Goal: Use online tool/utility: Use online tool/utility

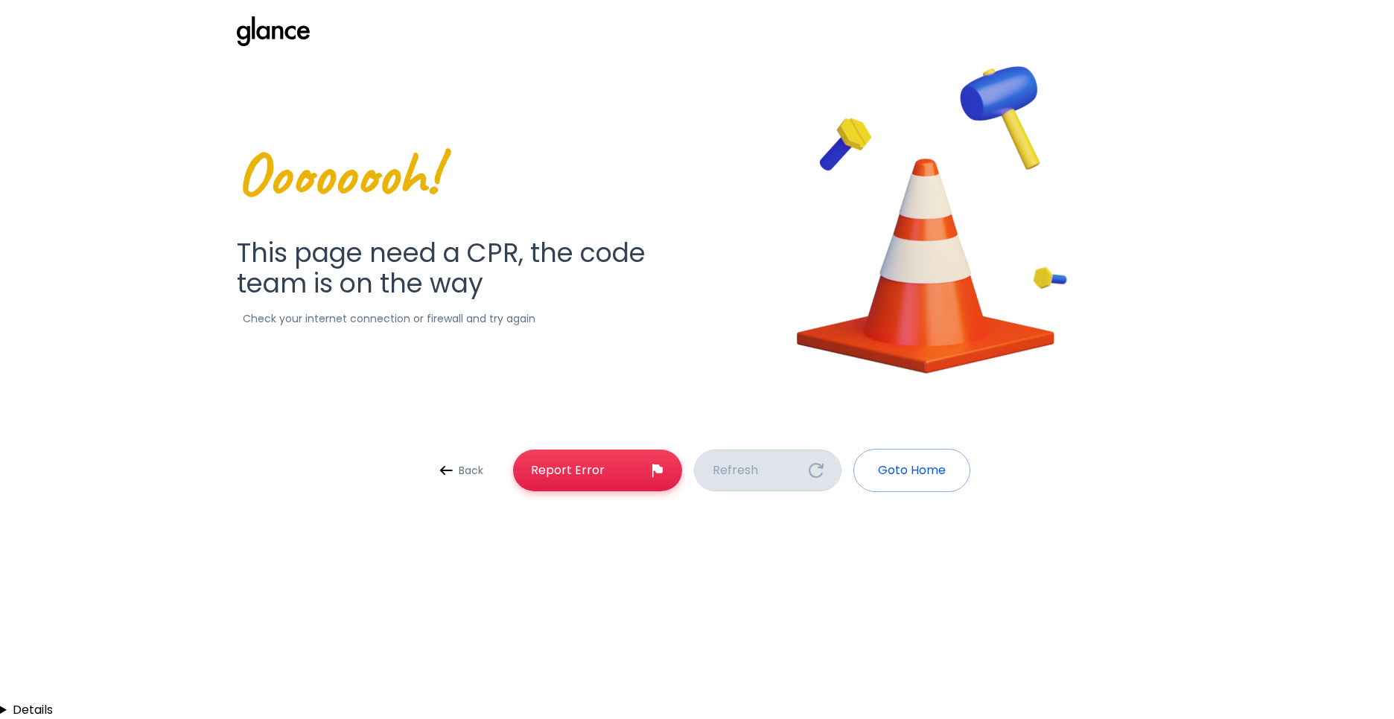
click at [769, 453] on button "Refresh" at bounding box center [767, 471] width 147 height 42
click at [919, 473] on p "Goto Home" at bounding box center [912, 471] width 68 height 18
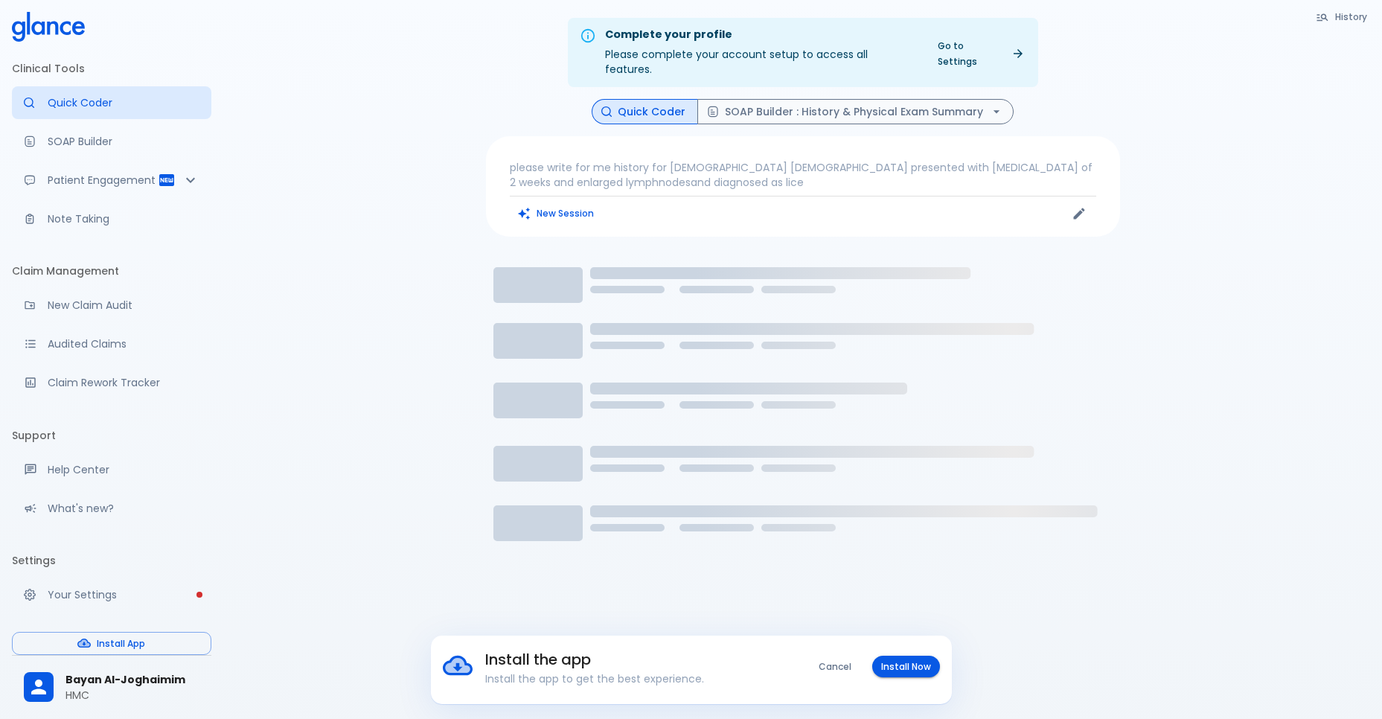
click at [116, 102] on p "Quick Coder" at bounding box center [124, 102] width 152 height 15
click at [1079, 206] on icon "Edit" at bounding box center [1079, 213] width 15 height 15
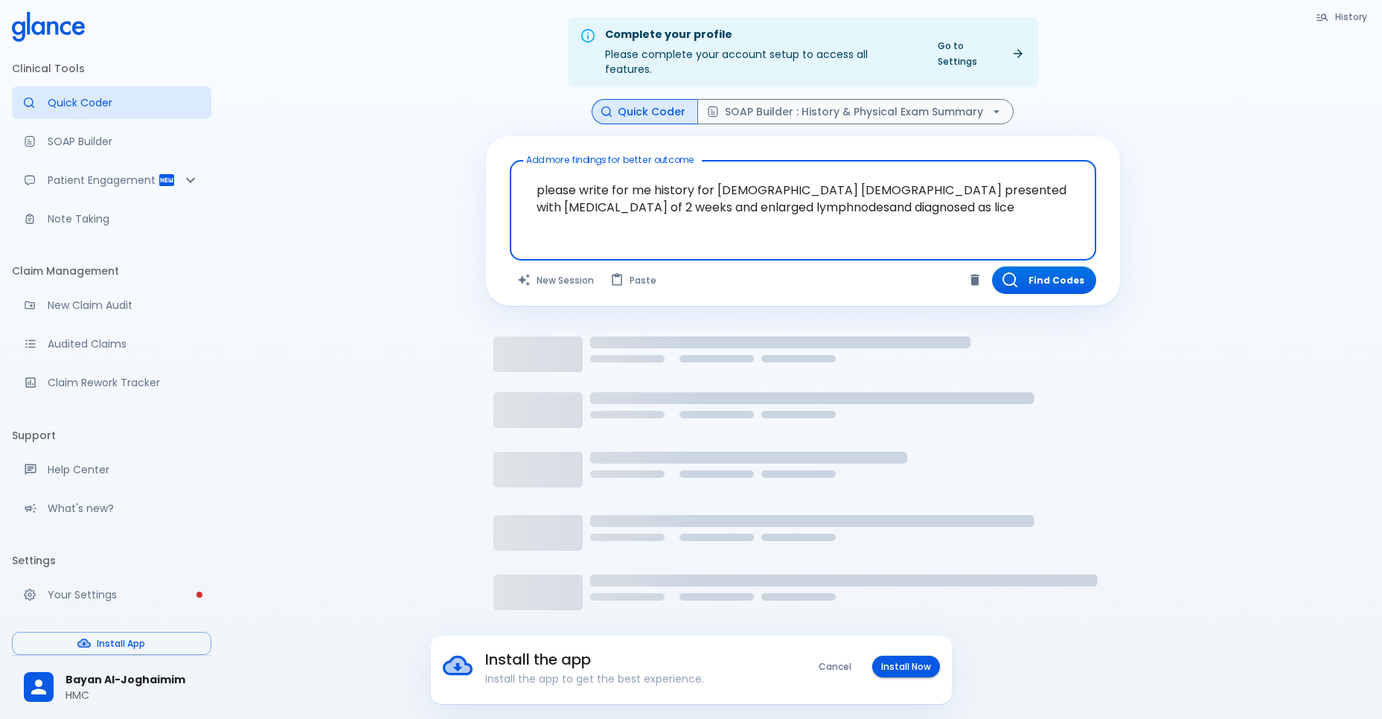
click at [843, 190] on textarea "please write for me history for 23 year old female presented with itchy scalp o…" at bounding box center [803, 199] width 566 height 64
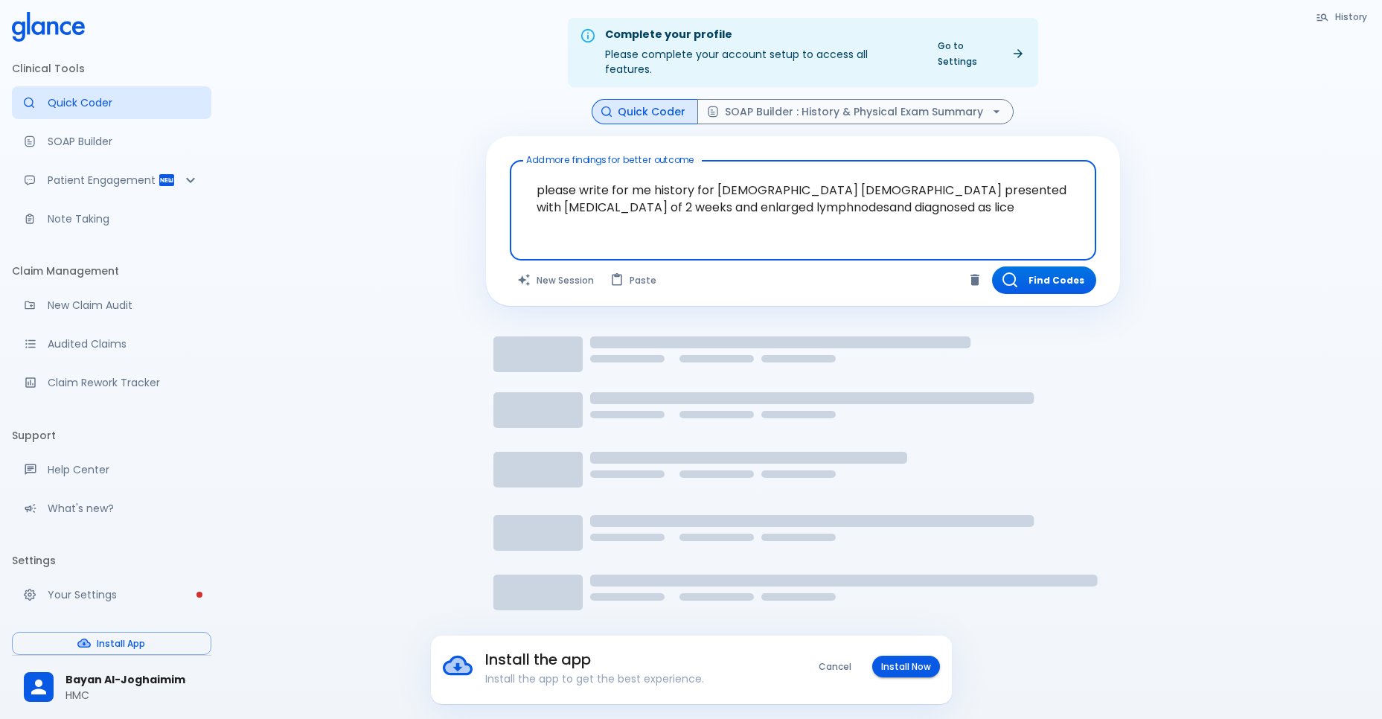
click at [843, 190] on textarea "please write for me history for 23 year old female presented with itchy scalp o…" at bounding box center [803, 199] width 566 height 64
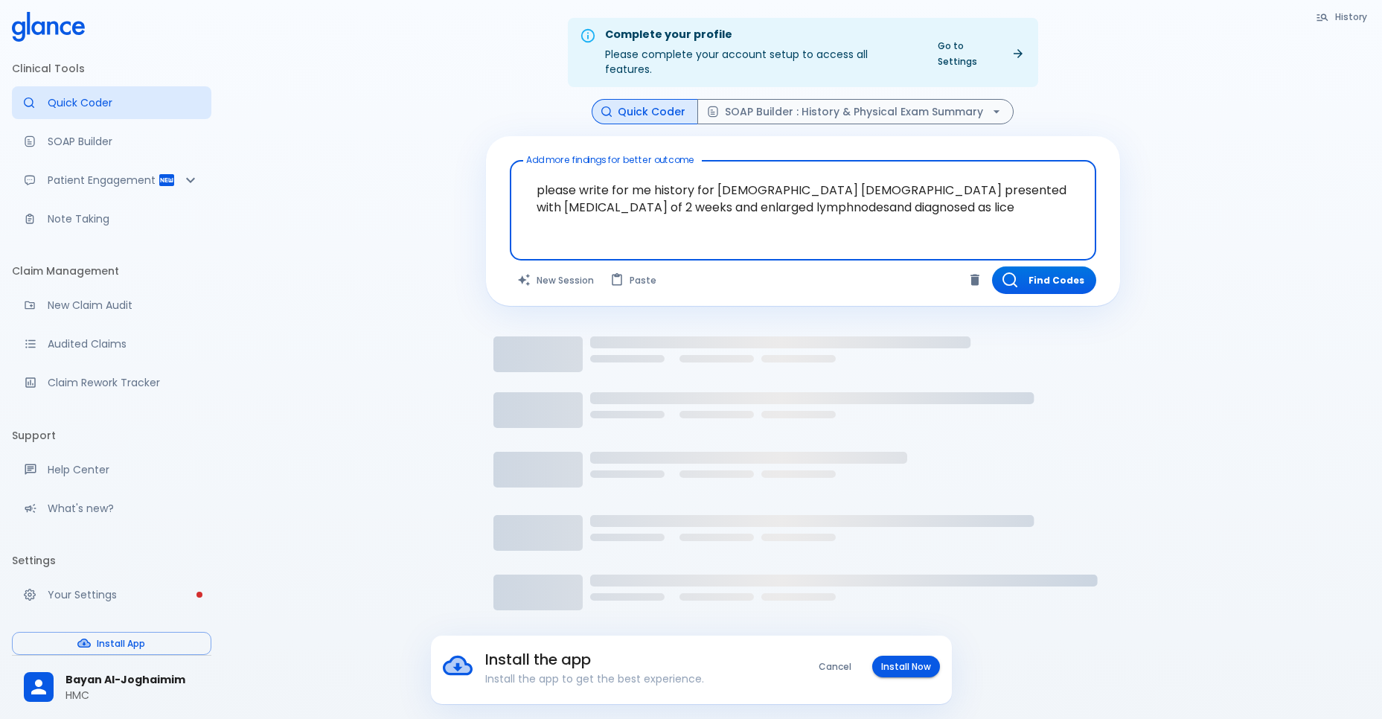
click at [843, 190] on textarea "please write for me history for 23 year old female presented with itchy scalp o…" at bounding box center [803, 199] width 566 height 64
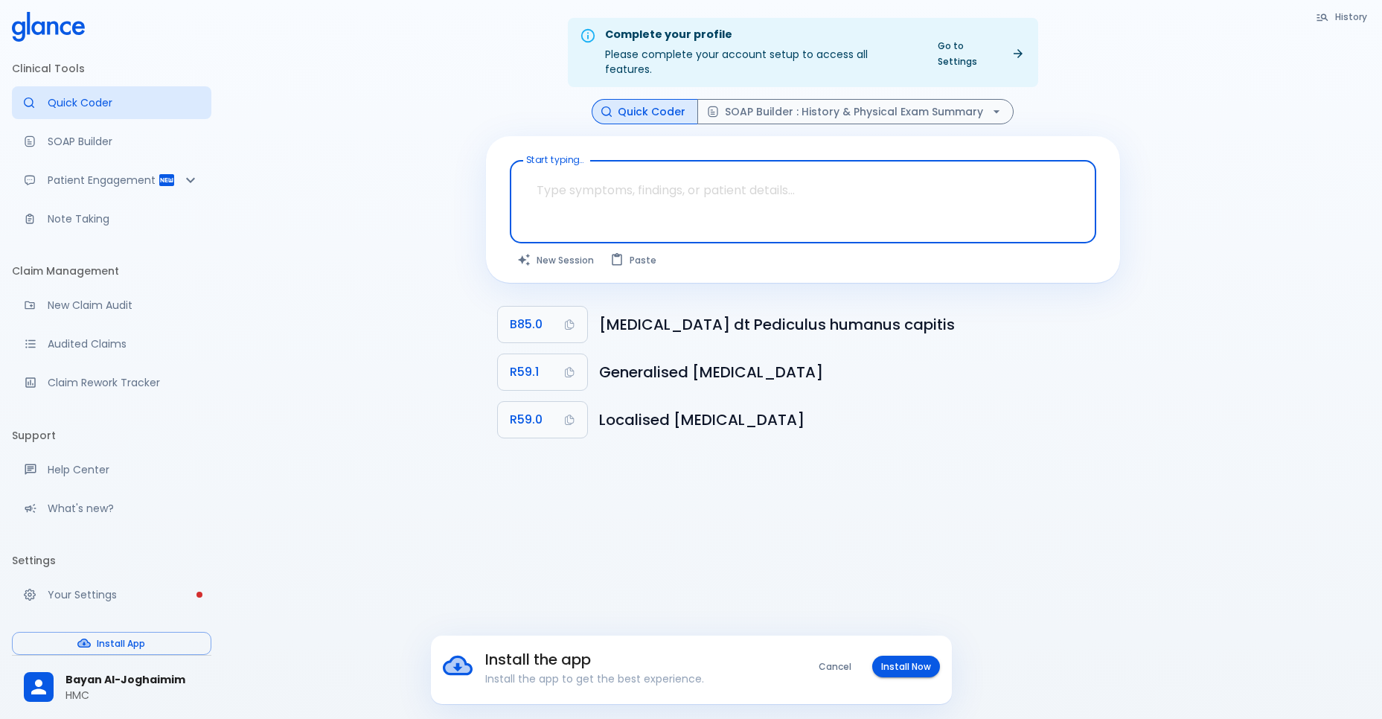
paste textarea "Follow Up Visit: 28 year old male Presented with skin lesions periocular, multi…"
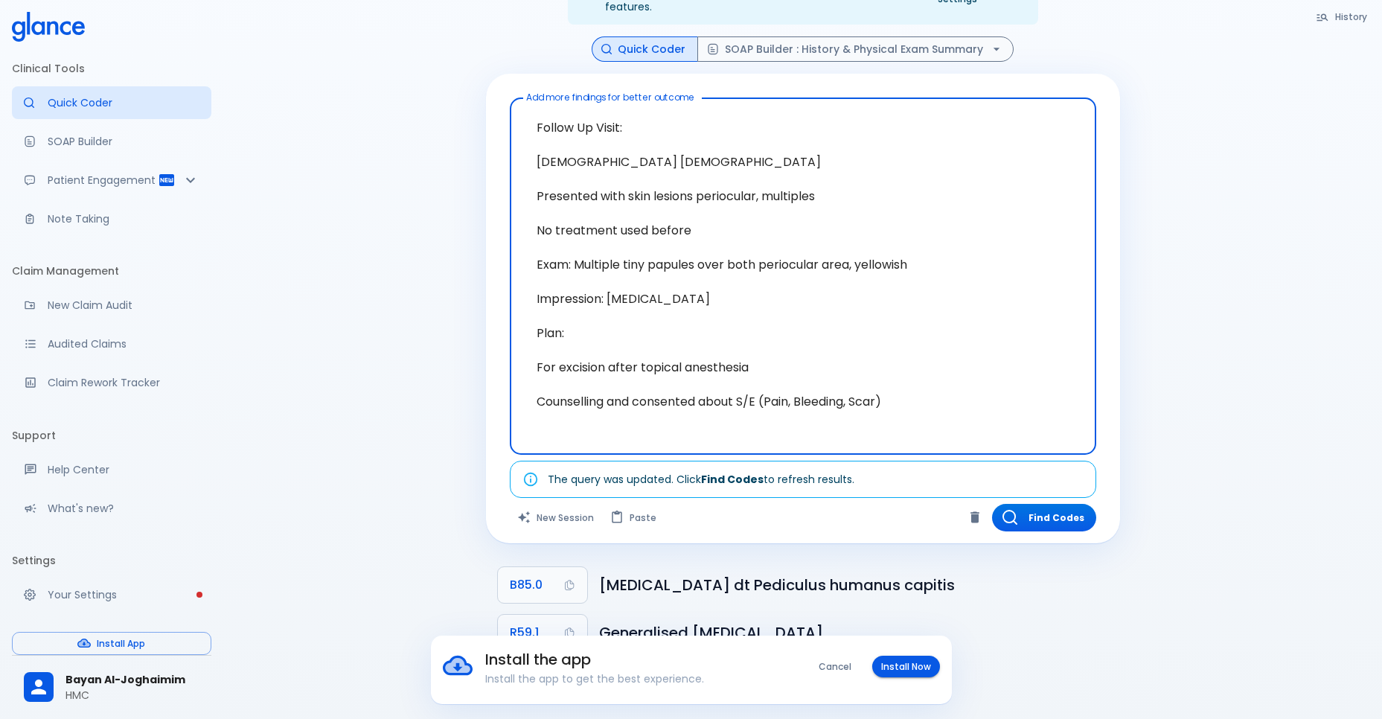
scroll to position [68, 0]
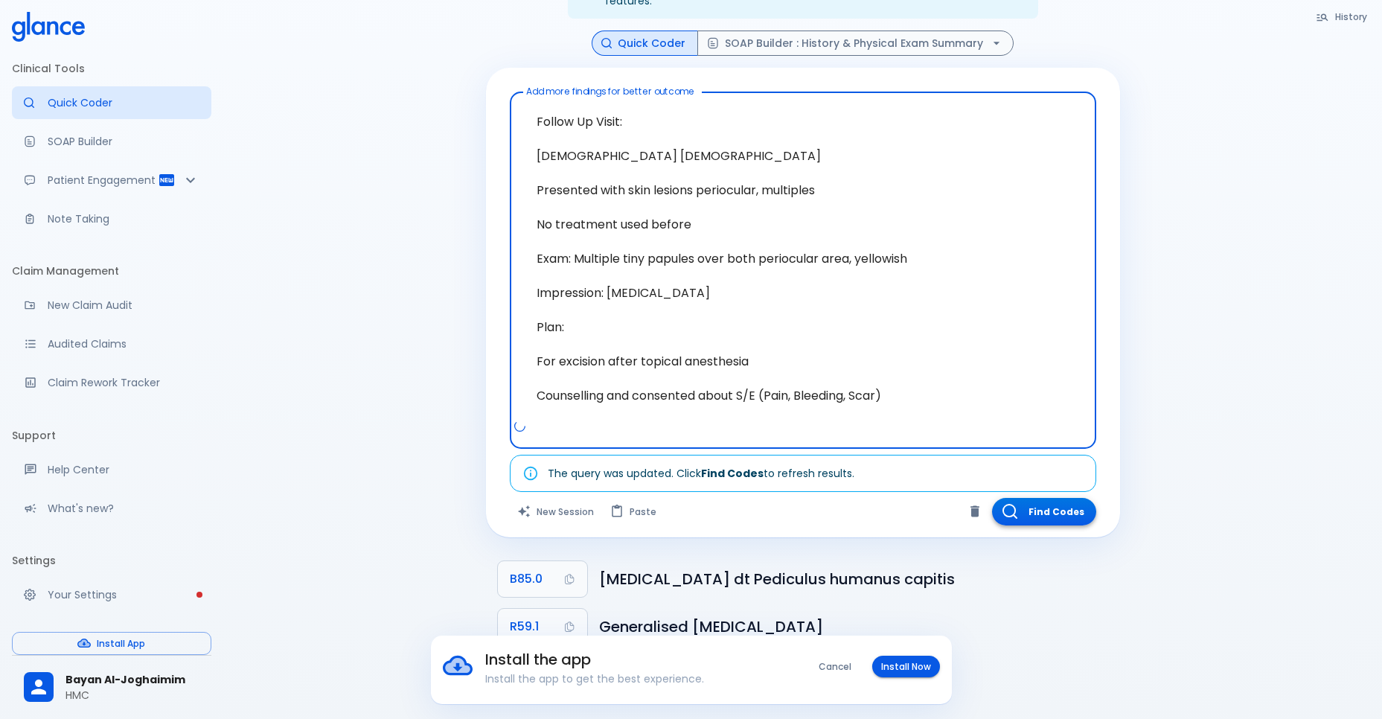
type textarea "Follow Up Visit: 28 year old male Presented with skin lesions periocular, multi…"
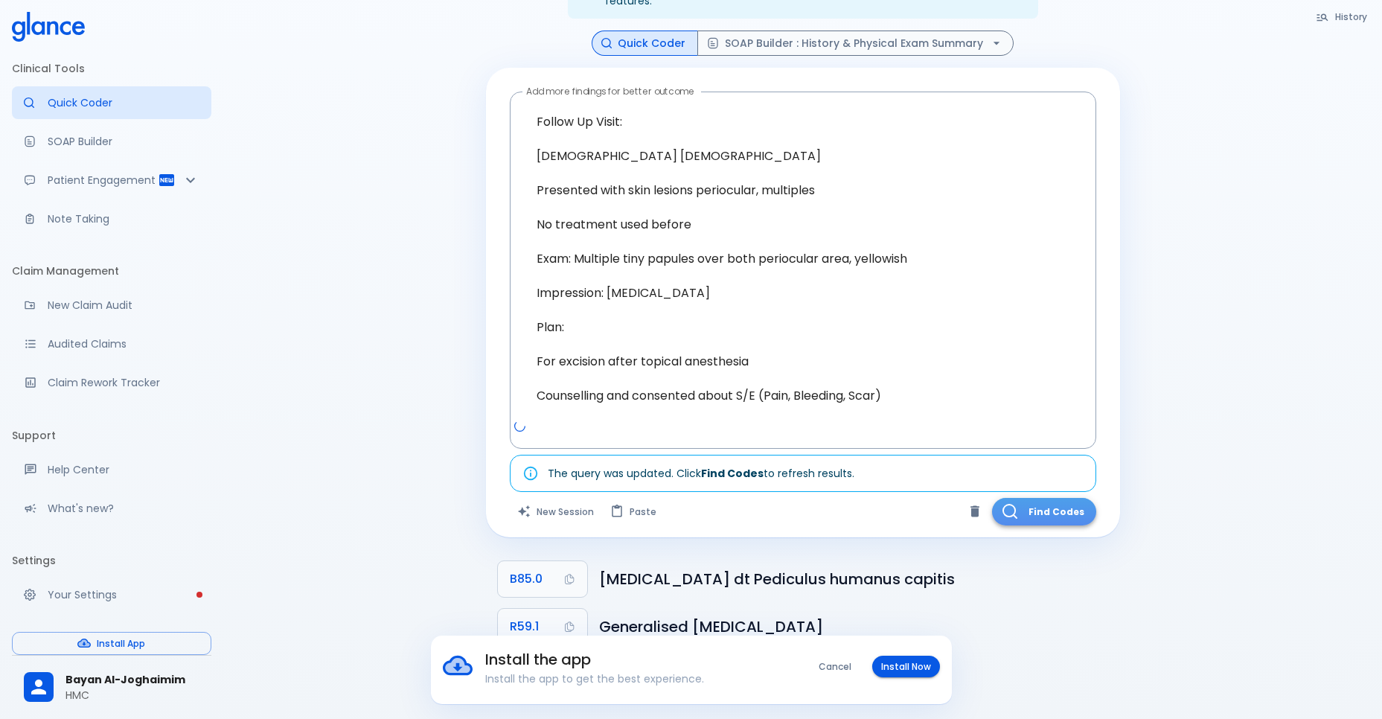
click at [1068, 498] on button "Find Codes" at bounding box center [1044, 512] width 104 height 28
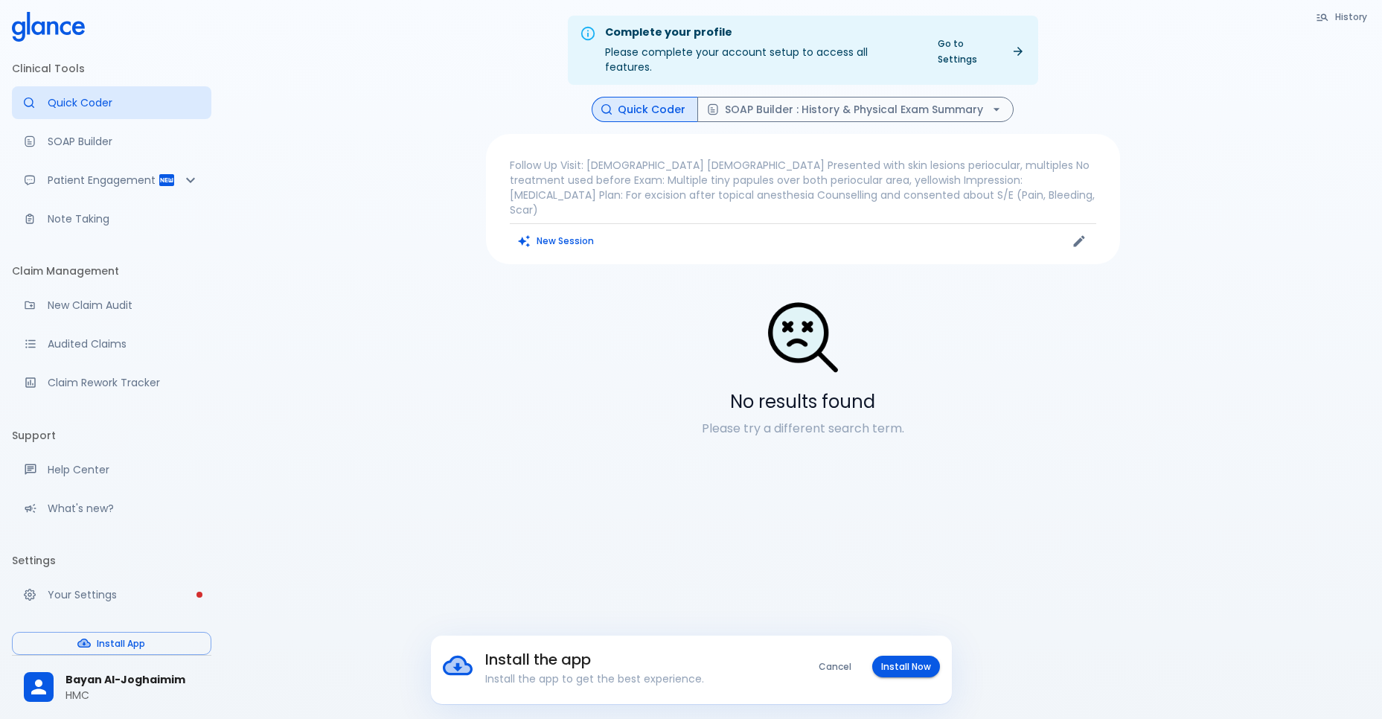
scroll to position [0, 0]
click at [865, 232] on div at bounding box center [949, 243] width 293 height 22
click at [870, 185] on p "Follow Up Visit: 28 year old male Presented with skin lesions periocular, multi…" at bounding box center [803, 190] width 587 height 60
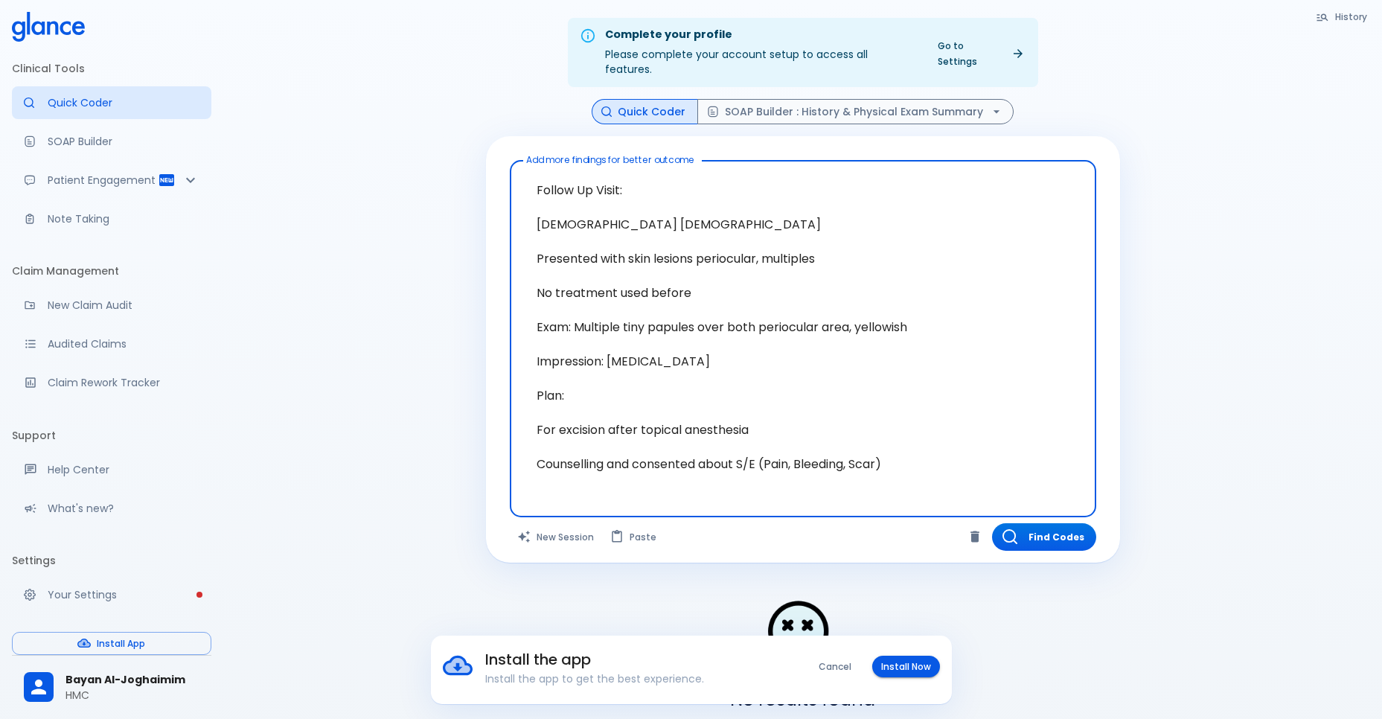
drag, startPoint x: 529, startPoint y: 383, endPoint x: 1005, endPoint y: 472, distance: 484.6
click at [1024, 476] on div "Follow Up Visit: 28 year old male Presented with skin lesions periocular, multi…" at bounding box center [803, 338] width 587 height 357
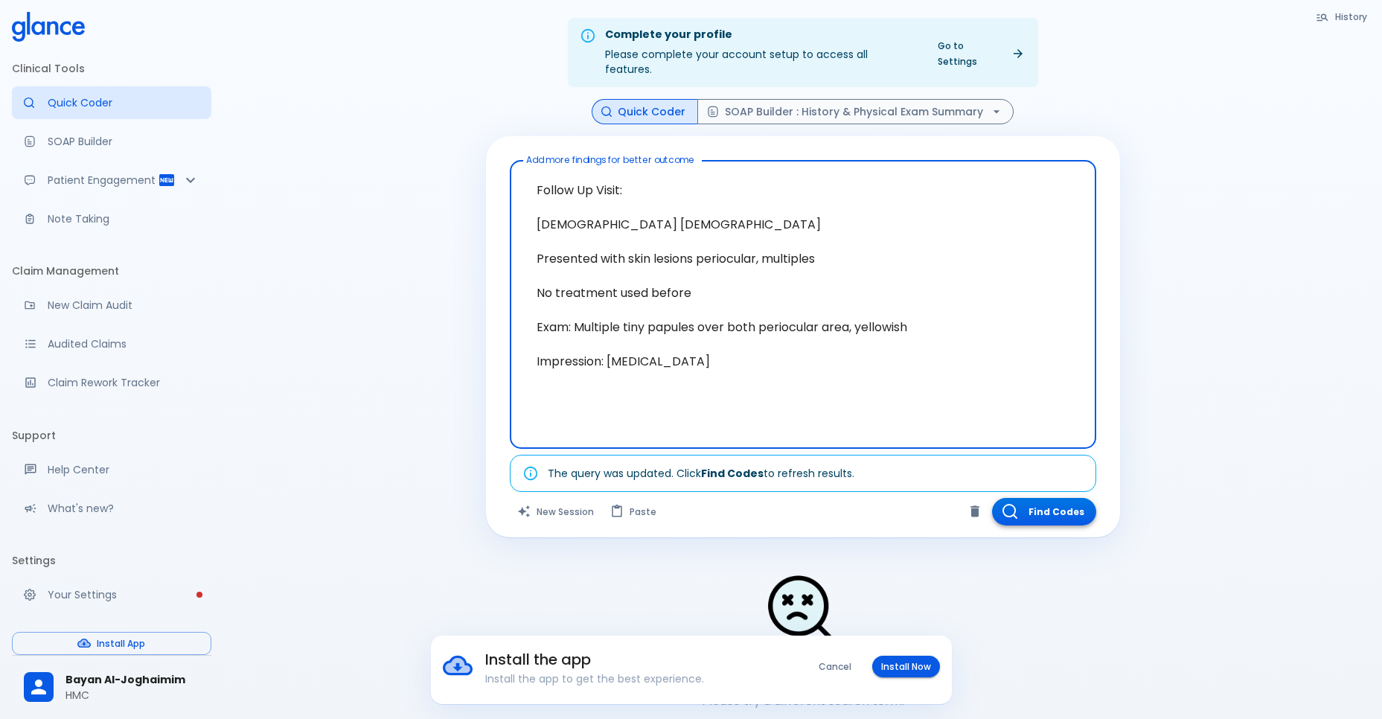
type textarea "Follow Up Visit: 28 year old male Presented with skin lesions periocular, multi…"
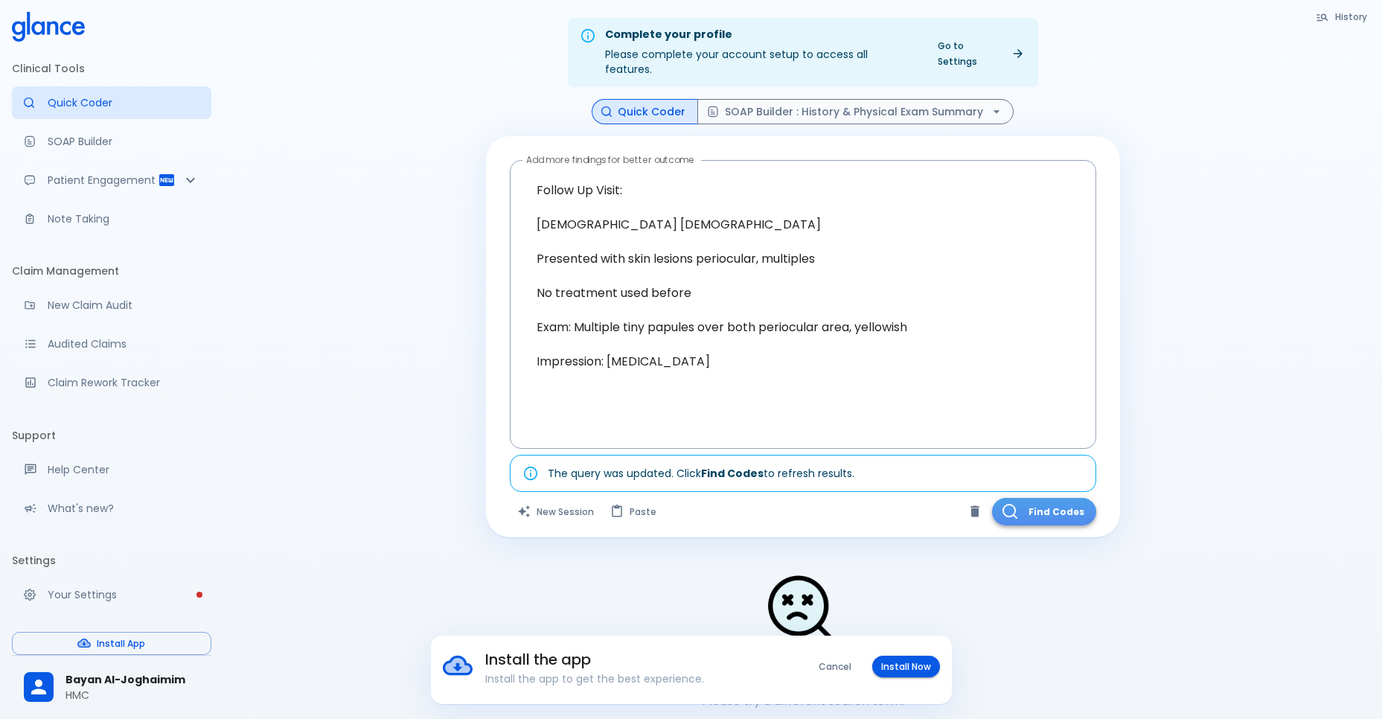
click at [1041, 498] on button "Find Codes" at bounding box center [1044, 512] width 104 height 28
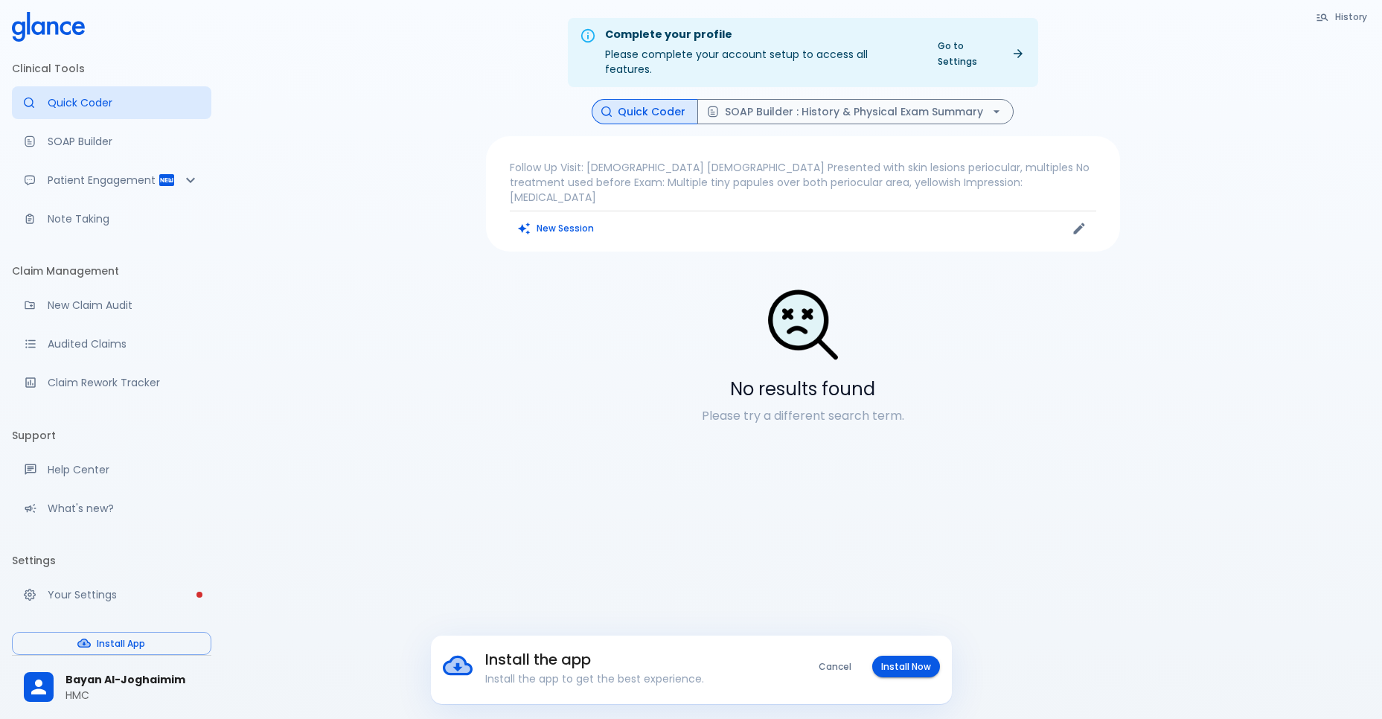
click at [601, 160] on p "Follow Up Visit: 28 year old male Presented with skin lesions periocular, multi…" at bounding box center [803, 182] width 587 height 45
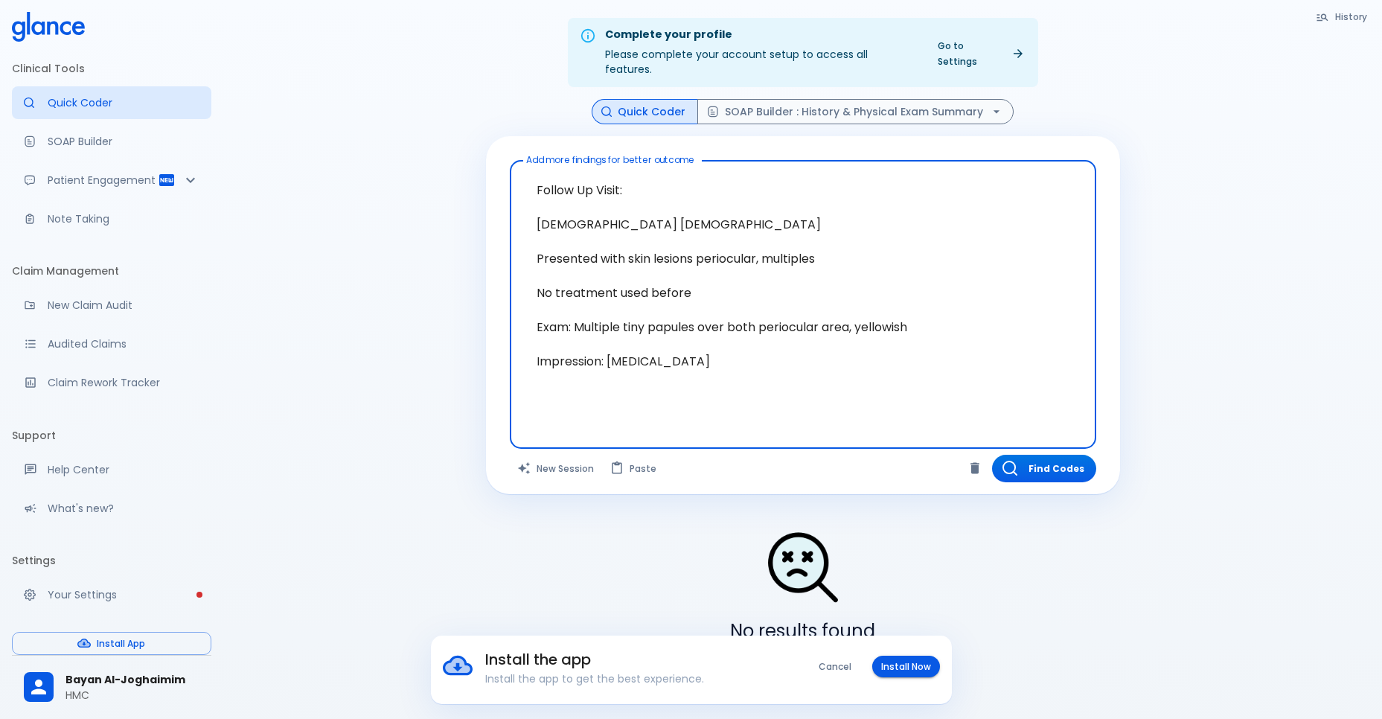
drag, startPoint x: 641, startPoint y: 176, endPoint x: 447, endPoint y: 197, distance: 195.3
click at [447, 197] on div "Complete your profile Please complete your account setup to access all features…" at bounding box center [802, 377] width 1159 height 755
click at [527, 170] on textarea "Follow Up Visit: 28 year old male Presented with skin lesions periocular, multi…" at bounding box center [803, 293] width 566 height 252
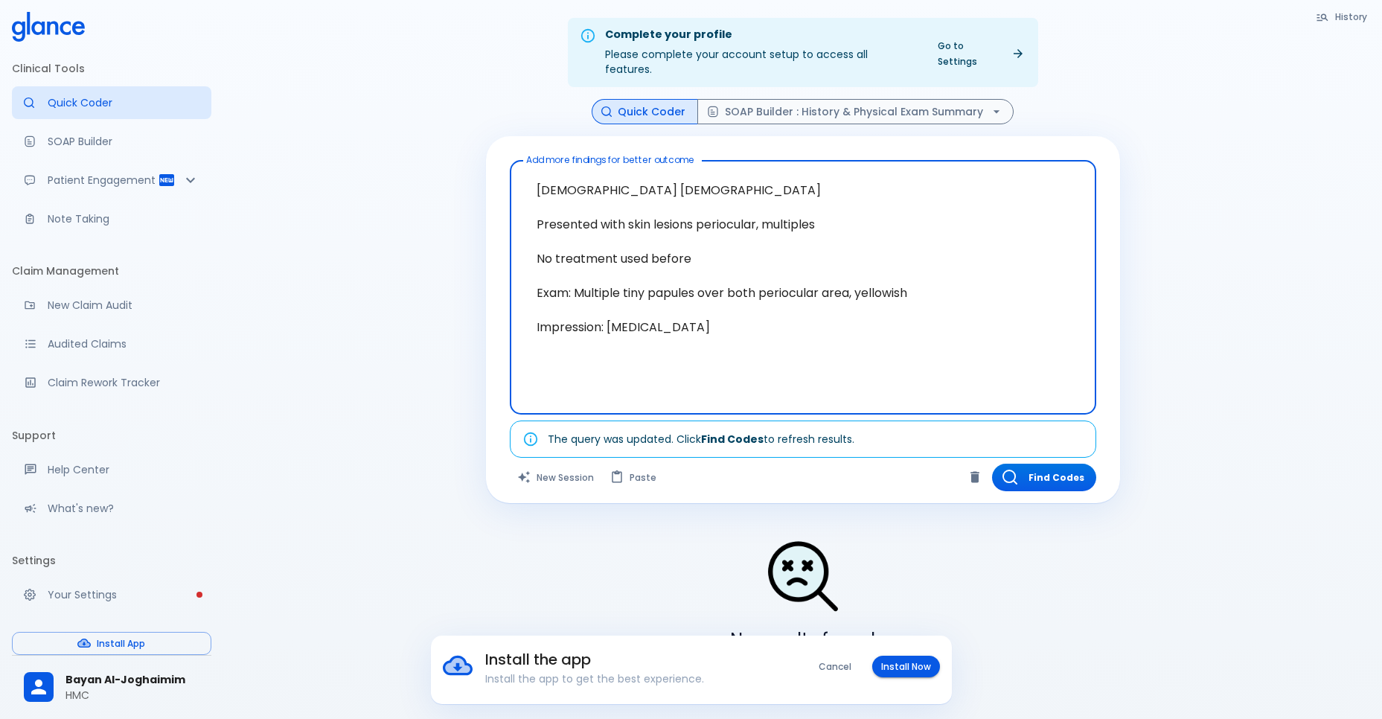
click at [657, 246] on textarea "28 year old male Presented with skin lesions periocular, multiples No treatment…" at bounding box center [803, 276] width 566 height 218
click at [654, 246] on textarea "28 year old male Presented with skin lesions periocular, multiples No treatment…" at bounding box center [803, 276] width 566 height 218
click at [654, 245] on textarea "28 year old male Presented with skin lesions periocular, multiples No treatment…" at bounding box center [803, 276] width 566 height 218
click at [650, 231] on textarea "28 year old male Presented with skin lesions periocular, multiples No treatment…" at bounding box center [803, 276] width 566 height 218
click at [657, 227] on textarea "28 year old male Presented with skin lesions periocular, multiples No treatment…" at bounding box center [803, 276] width 566 height 218
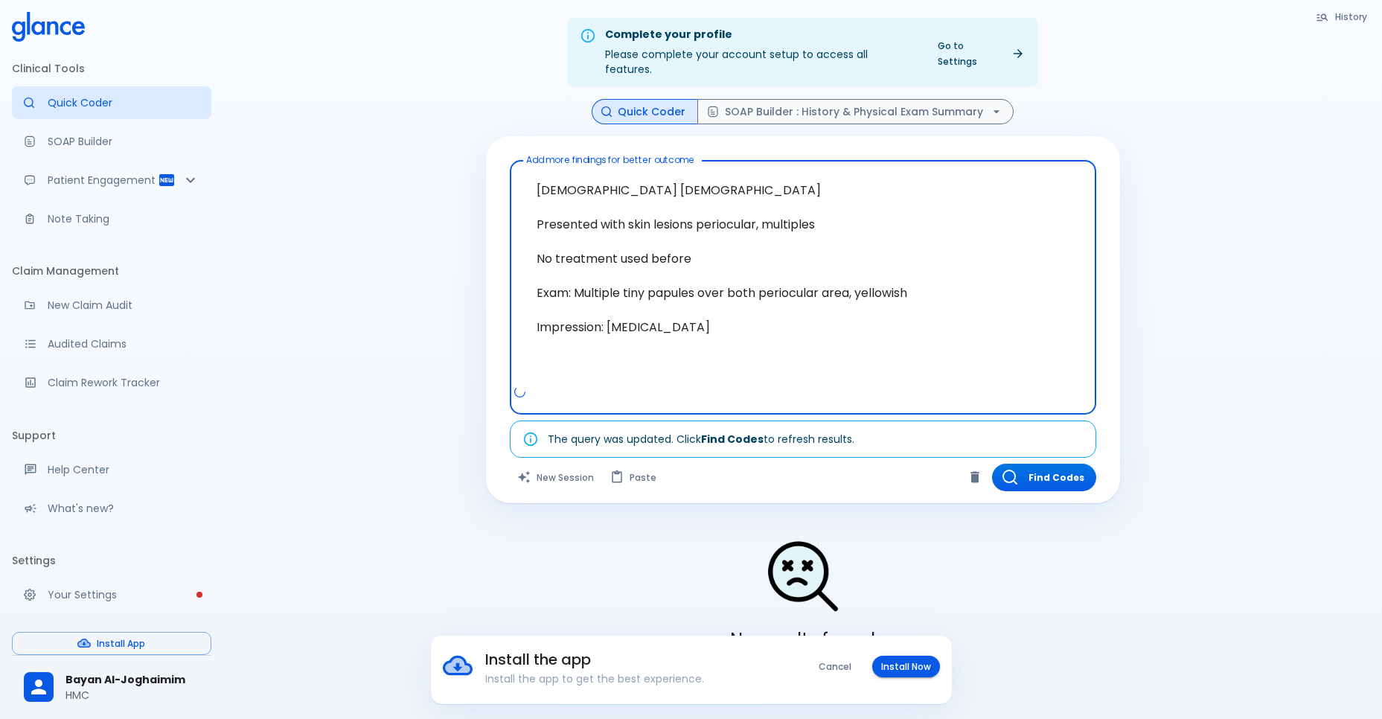
click at [657, 227] on textarea "28 year old male Presented with skin lesions periocular, multiples No treatment…" at bounding box center [803, 276] width 566 height 218
click at [645, 236] on textarea "28 year old male Presented with skin lesions periocular, multiples No treatment…" at bounding box center [803, 276] width 566 height 218
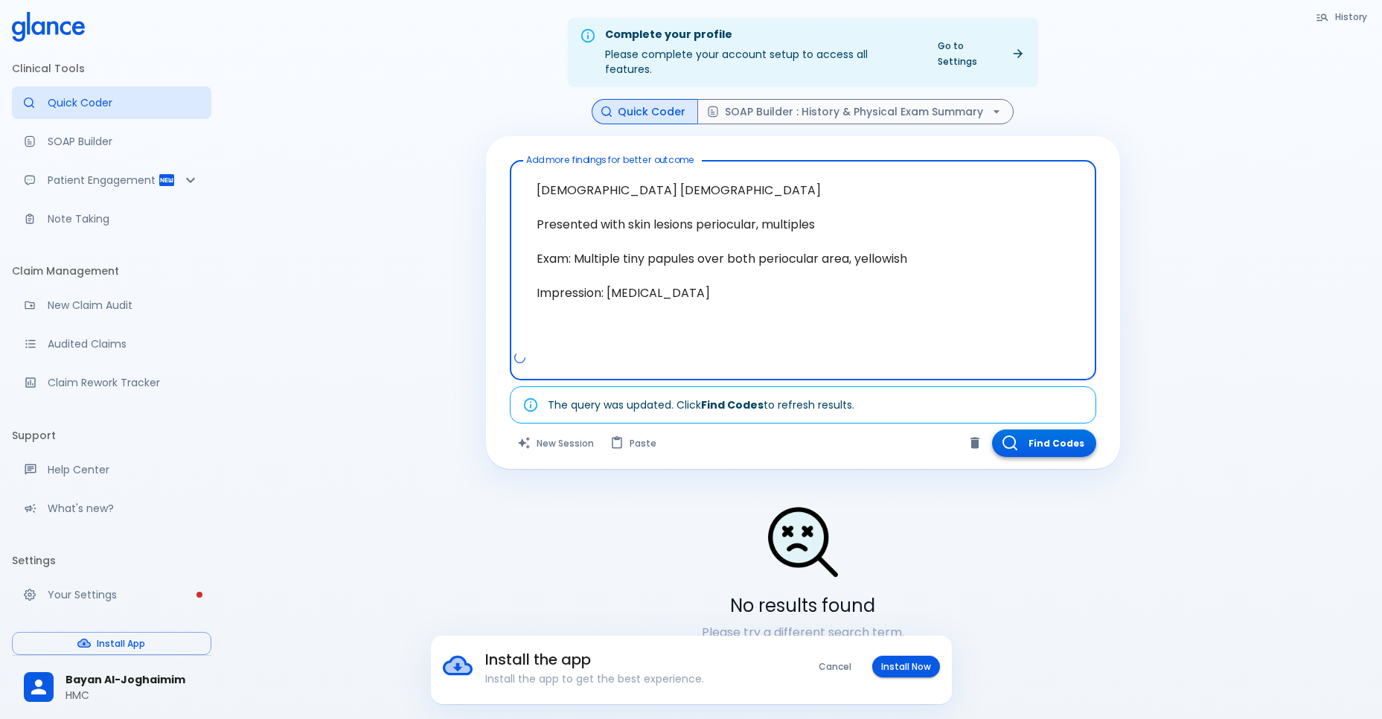
type textarea "28 year old male Presented with skin lesions periocular, multiples Exam: Multip…"
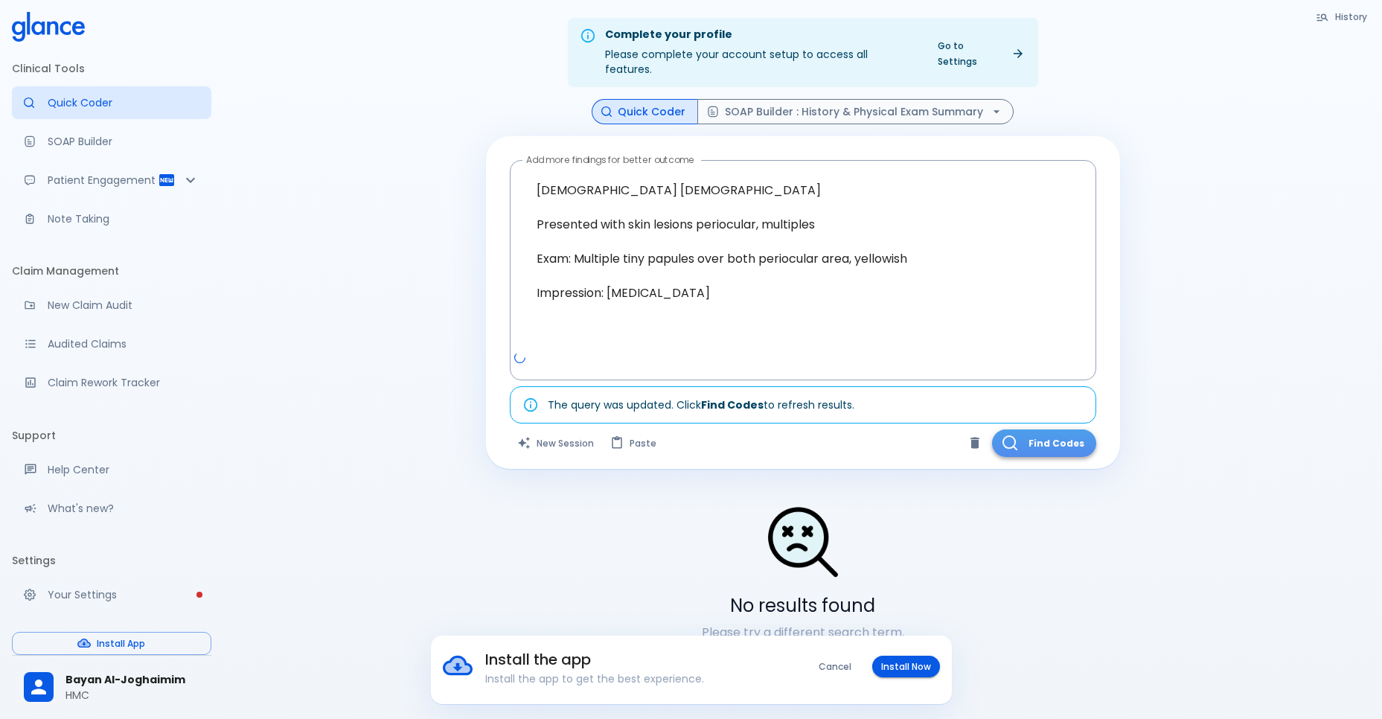
click at [1044, 430] on button "Find Codes" at bounding box center [1044, 444] width 104 height 28
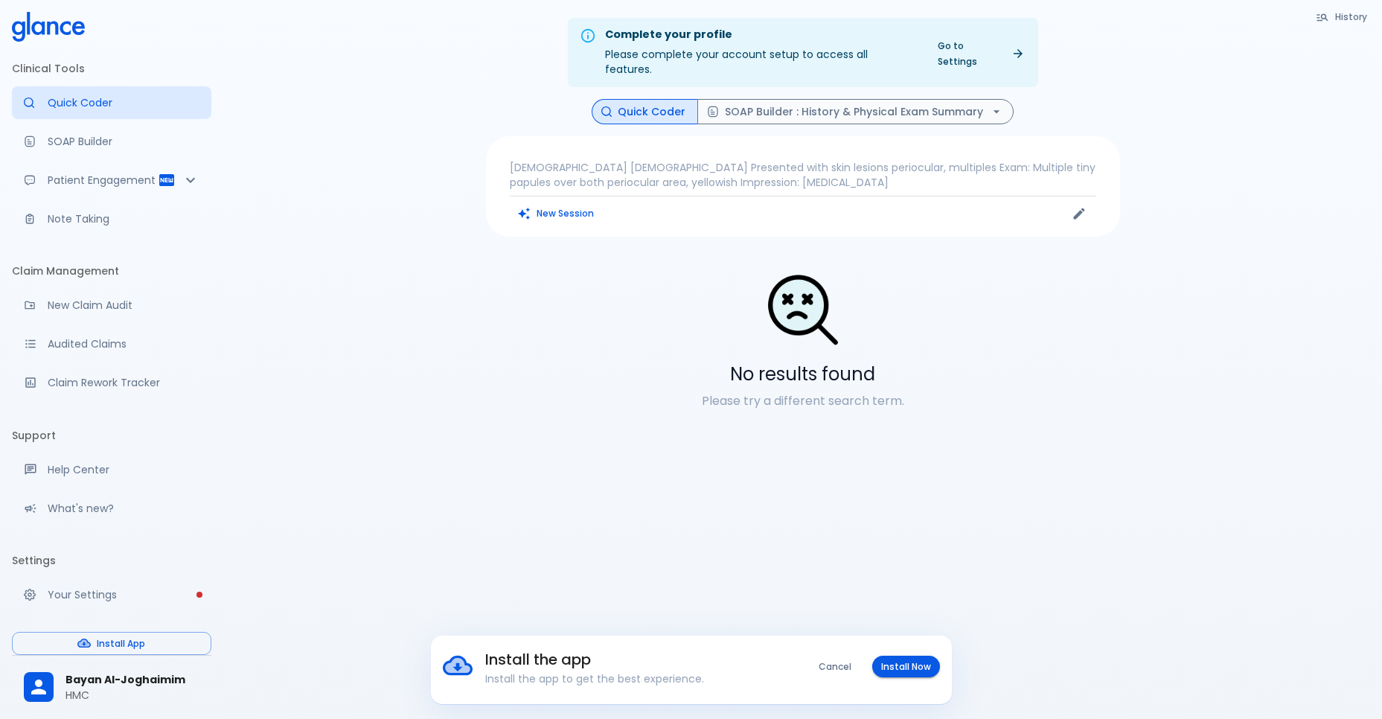
click at [856, 160] on p "28 year old male Presented with skin lesions periocular, multiples Exam: Multip…" at bounding box center [803, 175] width 587 height 30
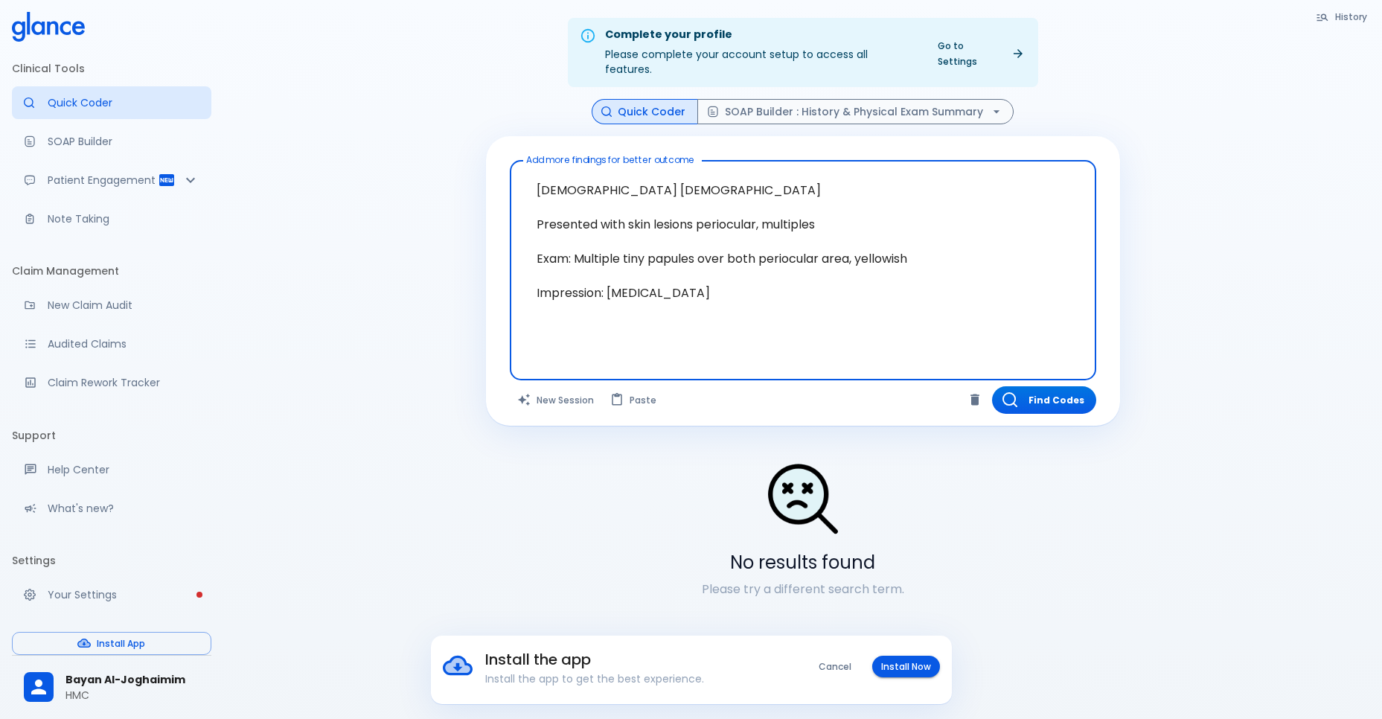
click at [856, 167] on textarea "28 year old male Presented with skin lesions periocular, multiples Exam: Multip…" at bounding box center [803, 259] width 566 height 184
click at [743, 271] on textarea "28 year old male Presented with skin lesions periocular, multiples Exam: Multip…" at bounding box center [803, 259] width 566 height 184
click at [740, 264] on textarea "28 year old male Presented with skin lesions periocular, multiples Exam: Multip…" at bounding box center [803, 259] width 566 height 184
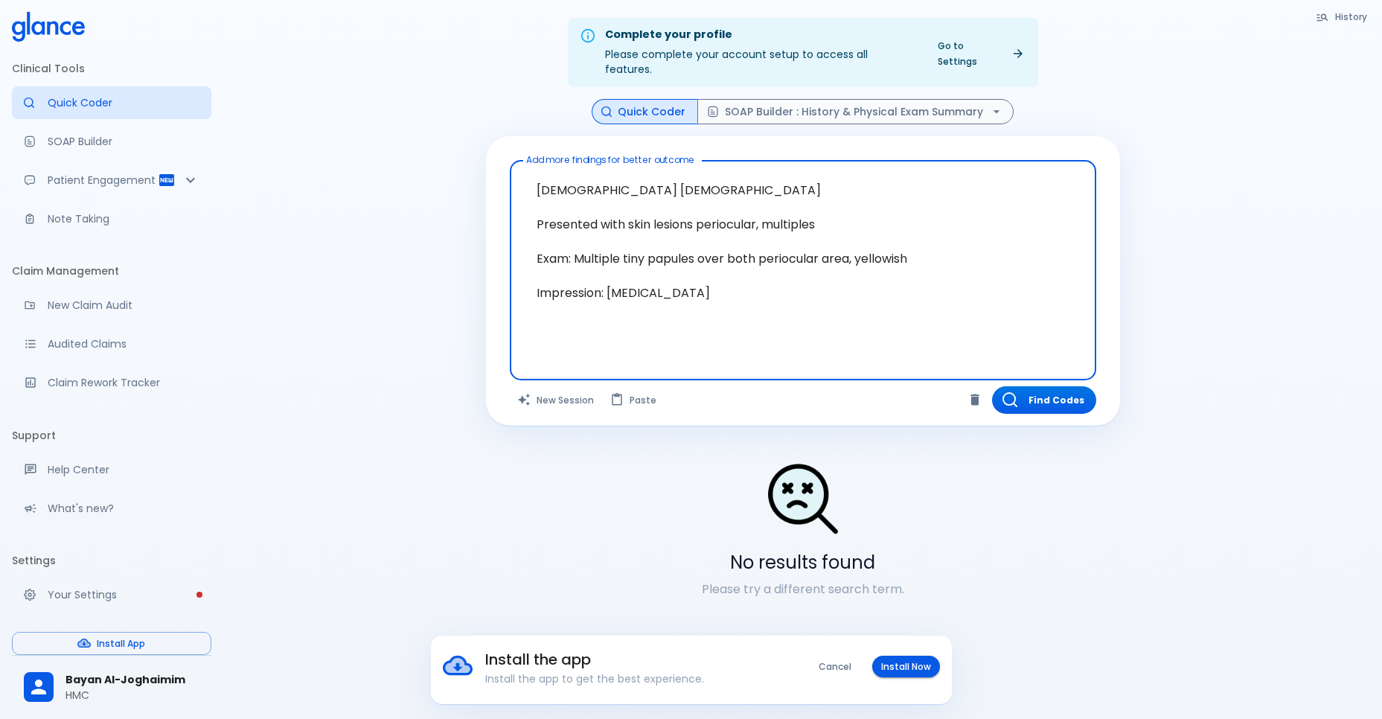
click at [740, 264] on textarea "28 year old male Presented with skin lesions periocular, multiples Exam: Multip…" at bounding box center [803, 259] width 566 height 184
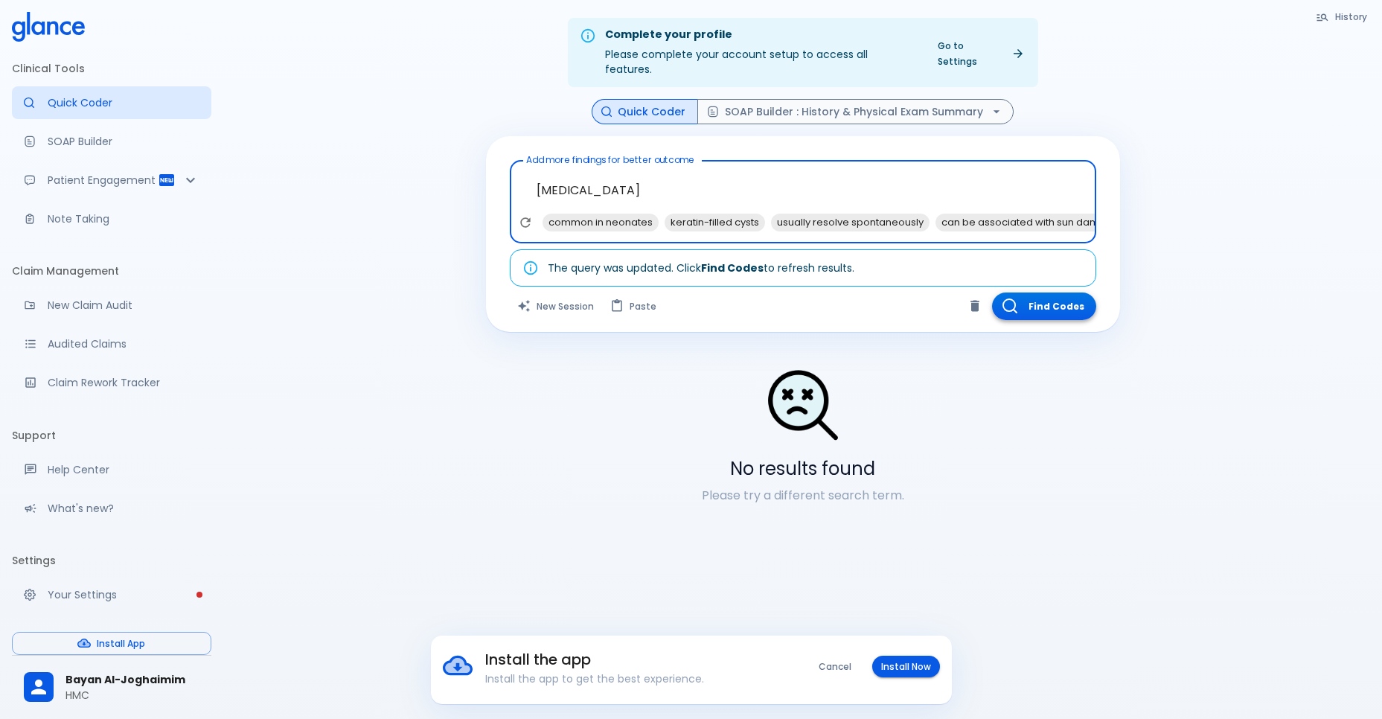
type textarea "[MEDICAL_DATA]"
click at [1052, 293] on button "Find Codes" at bounding box center [1044, 307] width 104 height 28
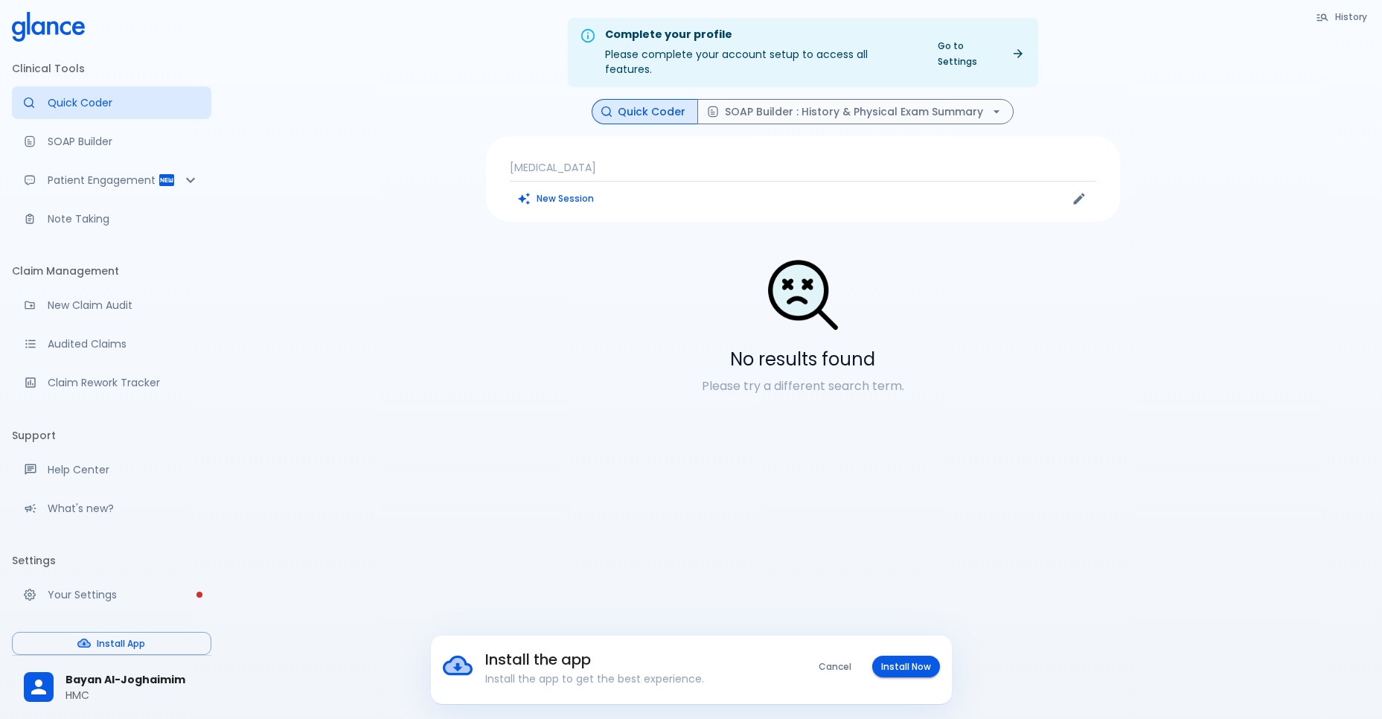
click at [810, 160] on p "[MEDICAL_DATA]" at bounding box center [803, 167] width 587 height 15
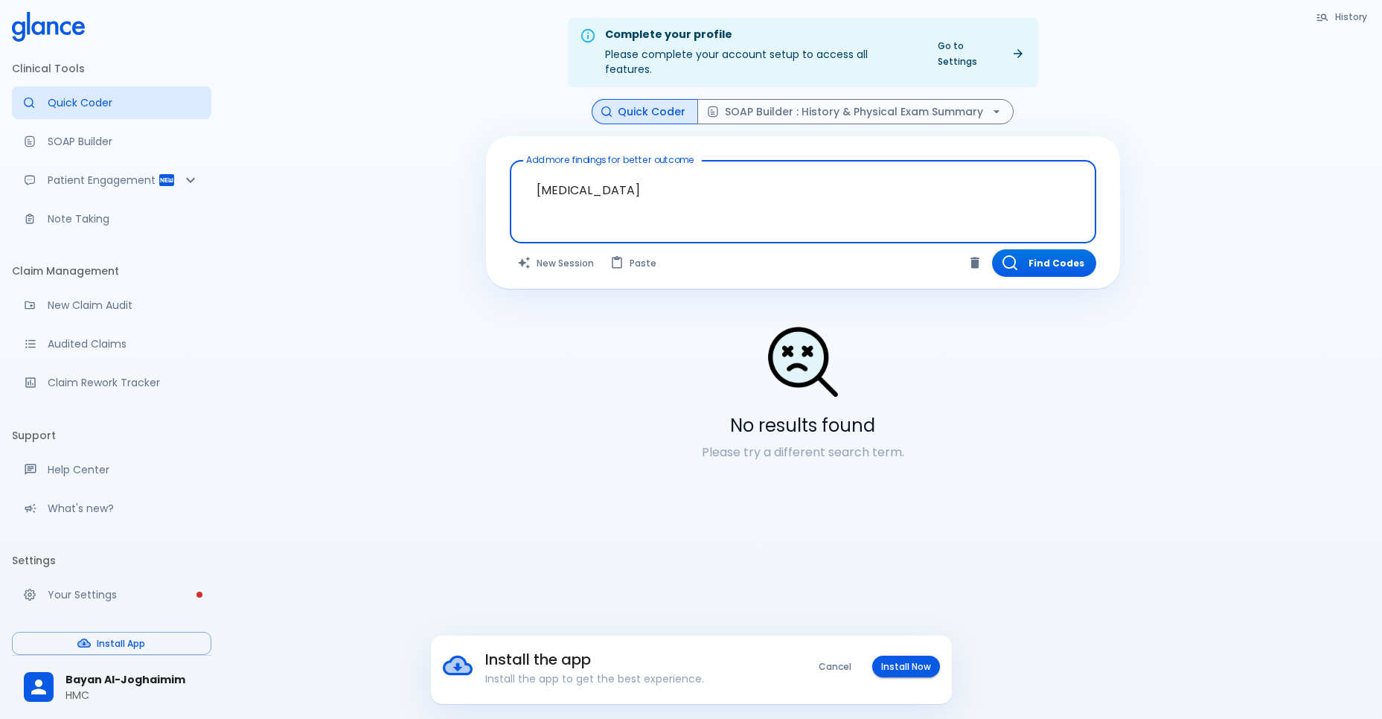
click at [813, 189] on textarea "[MEDICAL_DATA]" at bounding box center [803, 190] width 566 height 47
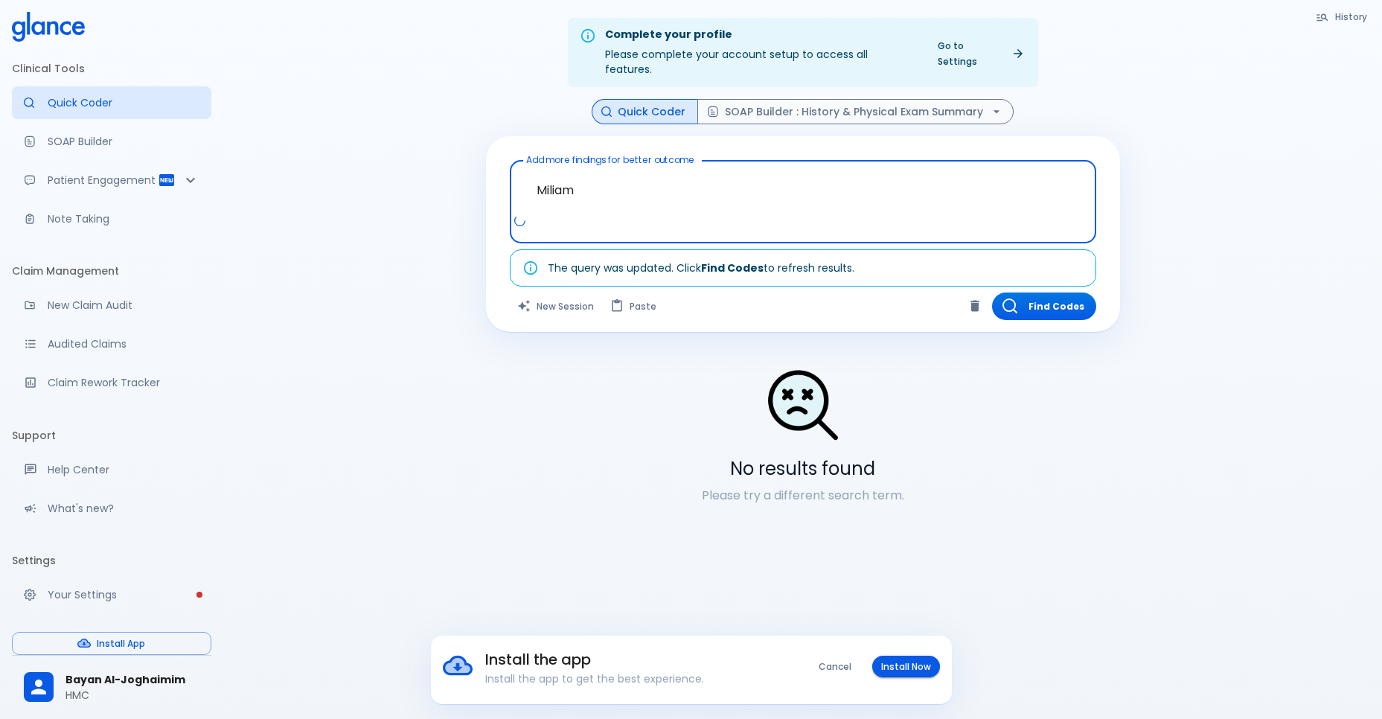
type textarea "[MEDICAL_DATA]"
